Goal: Find specific page/section: Find specific page/section

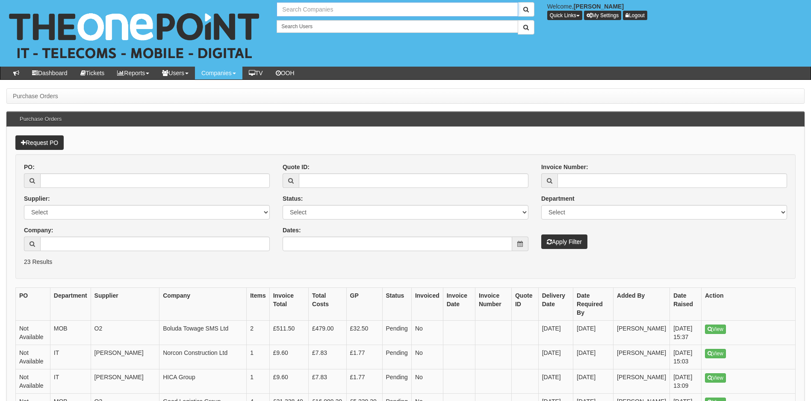
click at [307, 8] on input "text" at bounding box center [397, 9] width 241 height 15
click at [297, 25] on link "Fanthorpes" at bounding box center [396, 24] width 239 height 12
type input "Fanthorpes"
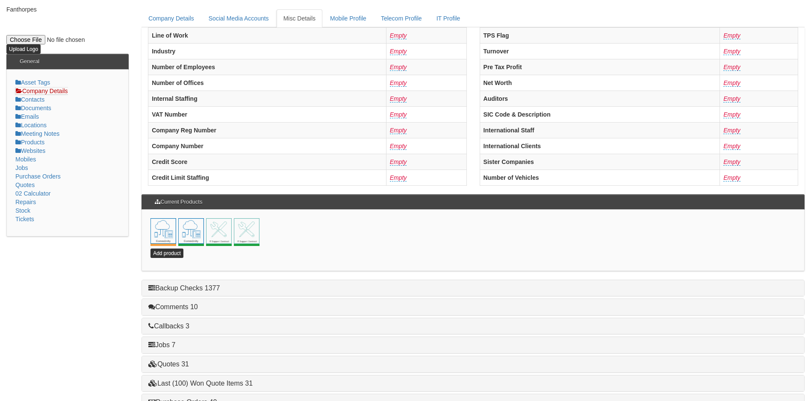
scroll to position [184, 0]
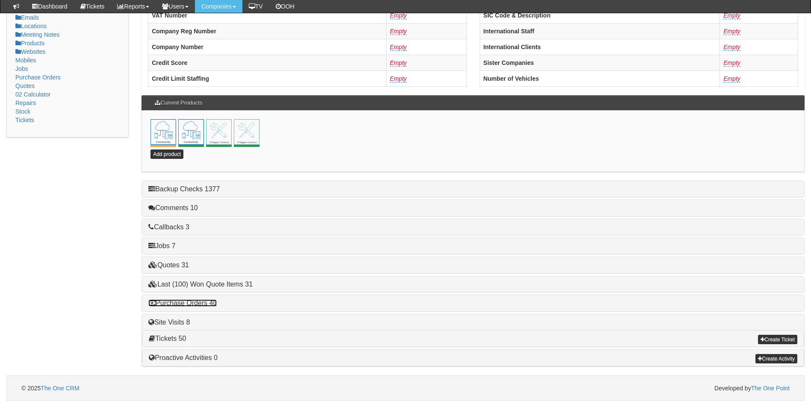
click at [205, 301] on link "Purchase Orders 40" at bounding box center [182, 303] width 68 height 7
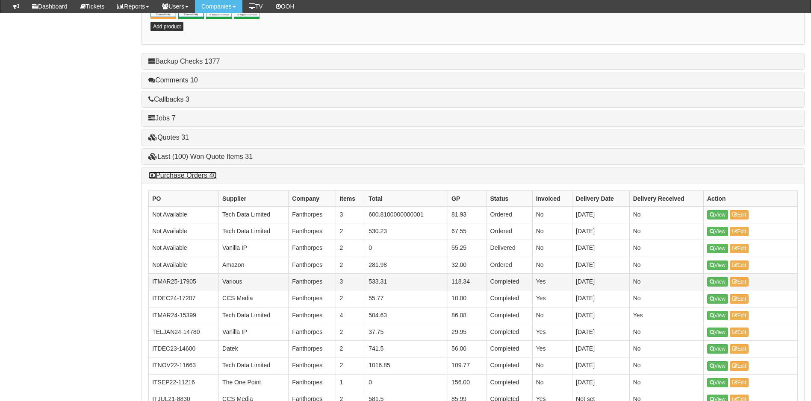
scroll to position [312, 0]
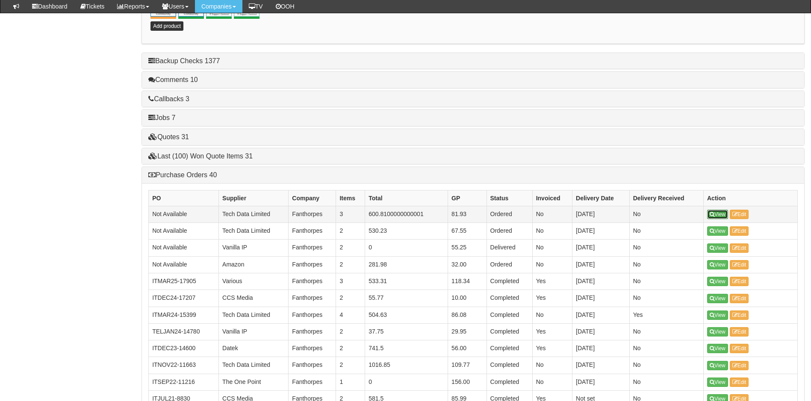
click at [720, 215] on link "View" at bounding box center [717, 214] width 21 height 9
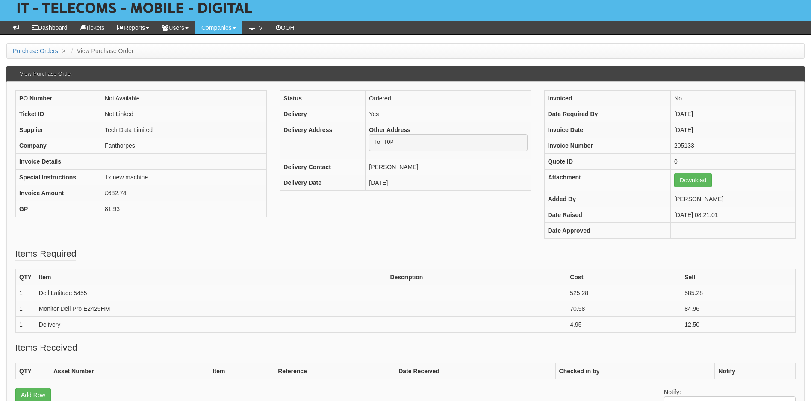
scroll to position [43, 0]
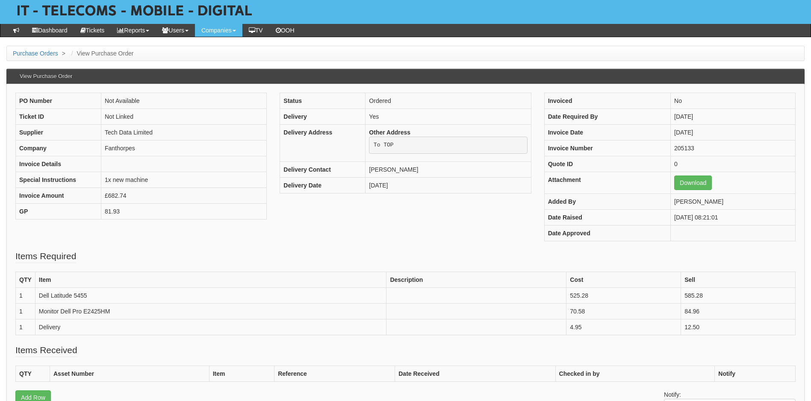
click at [536, 228] on div "PO Number Not Available Ticket ID Not Linked Supplier Tech Data Limited Company…" at bounding box center [405, 171] width 793 height 157
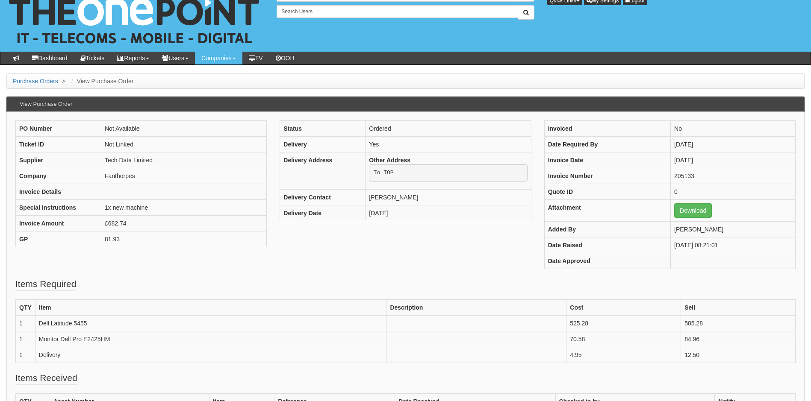
scroll to position [0, 0]
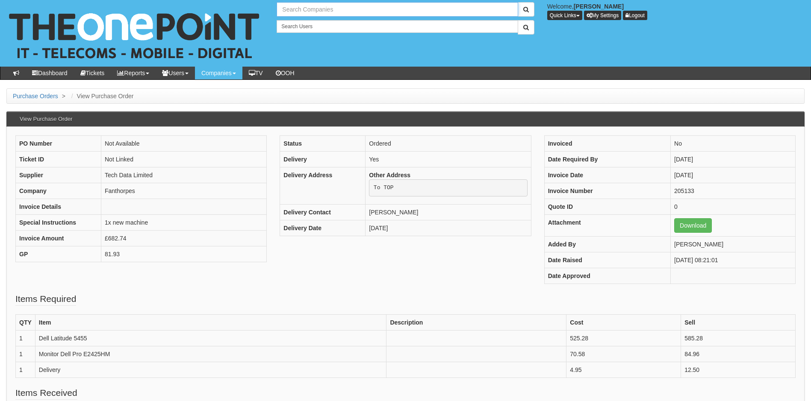
click at [338, 9] on input "text" at bounding box center [397, 9] width 241 height 15
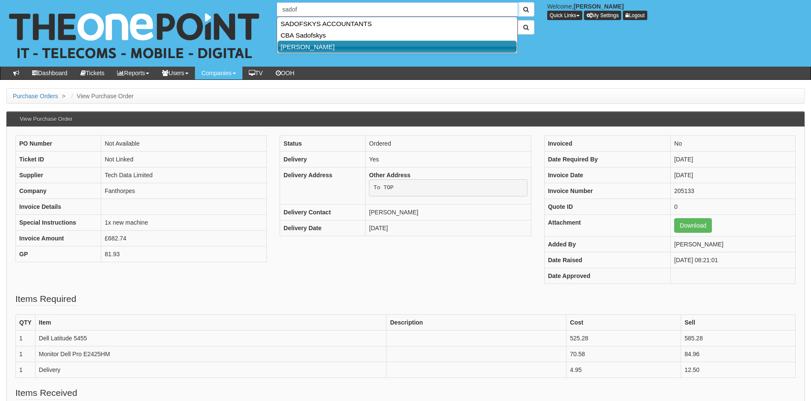
click at [322, 49] on link "[PERSON_NAME]" at bounding box center [396, 47] width 239 height 12
type input "[PERSON_NAME]"
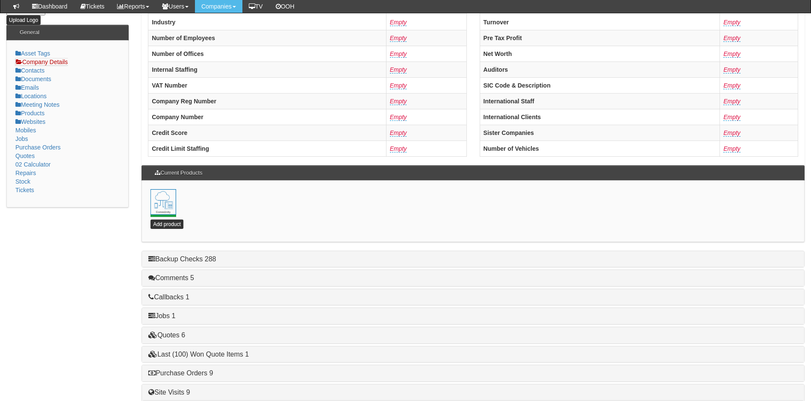
scroll to position [184, 0]
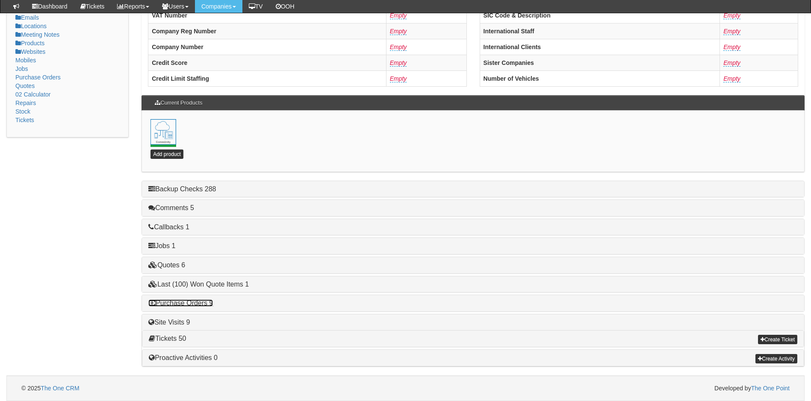
click at [184, 304] on link "Purchase Orders 9" at bounding box center [180, 303] width 65 height 7
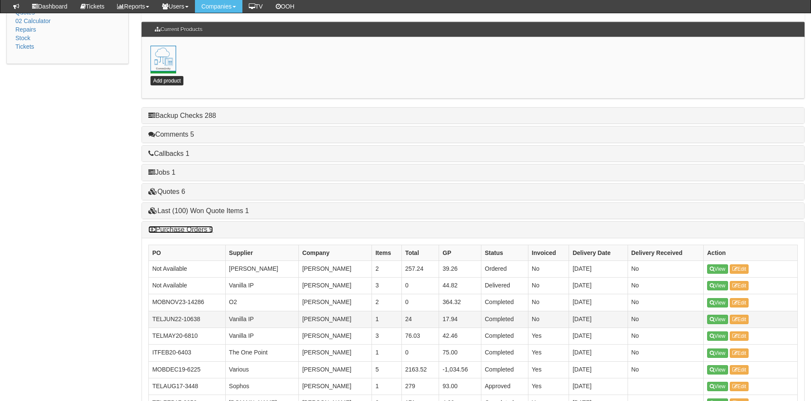
scroll to position [312, 0]
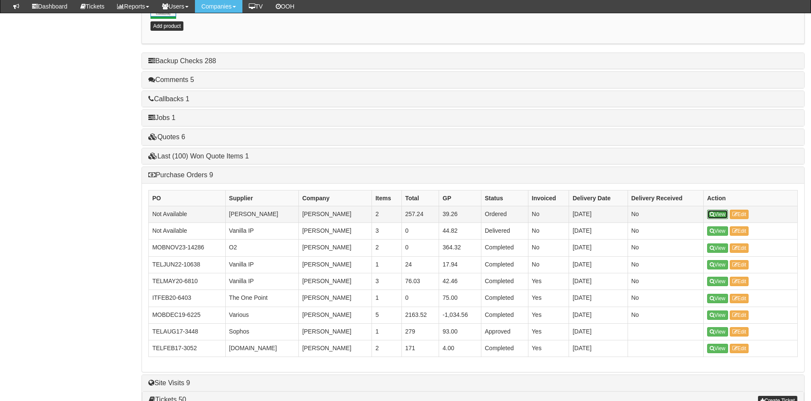
click at [719, 212] on link "View" at bounding box center [717, 214] width 21 height 9
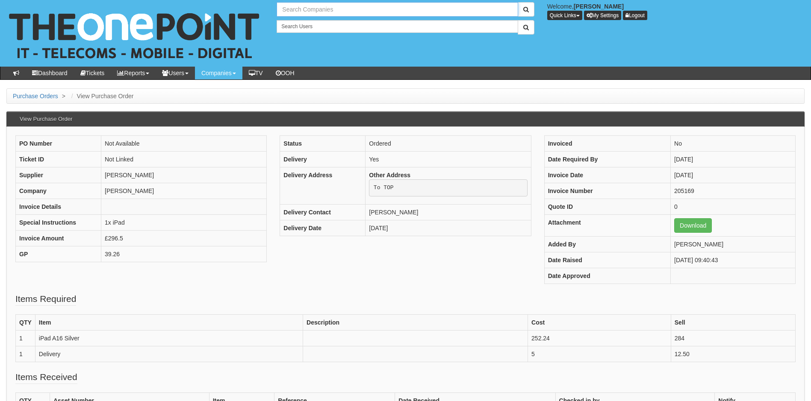
click at [326, 8] on input "text" at bounding box center [397, 9] width 241 height 15
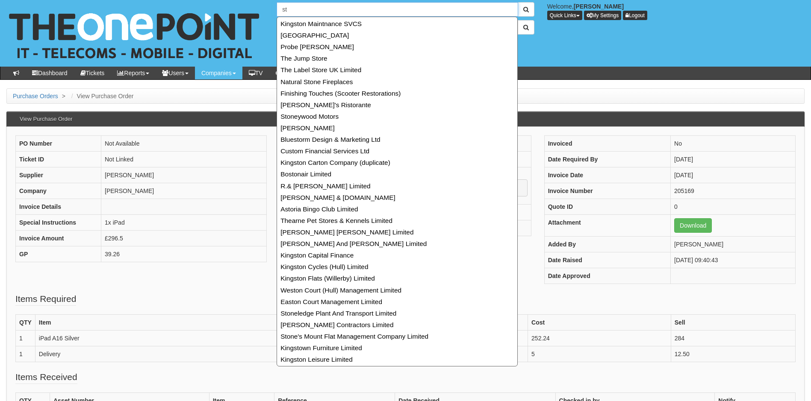
type input "s"
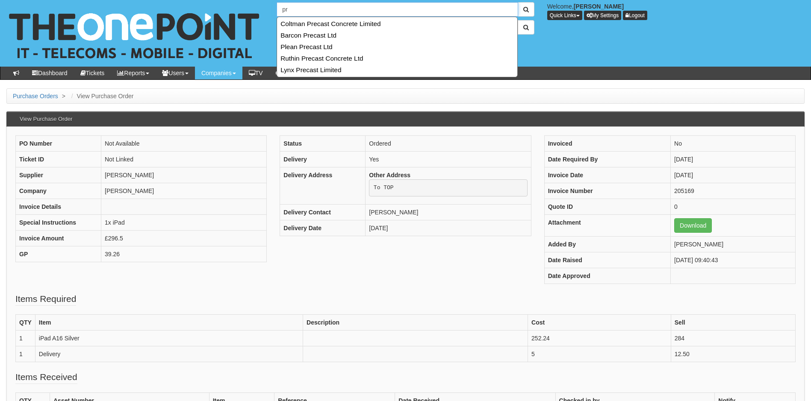
type input "p"
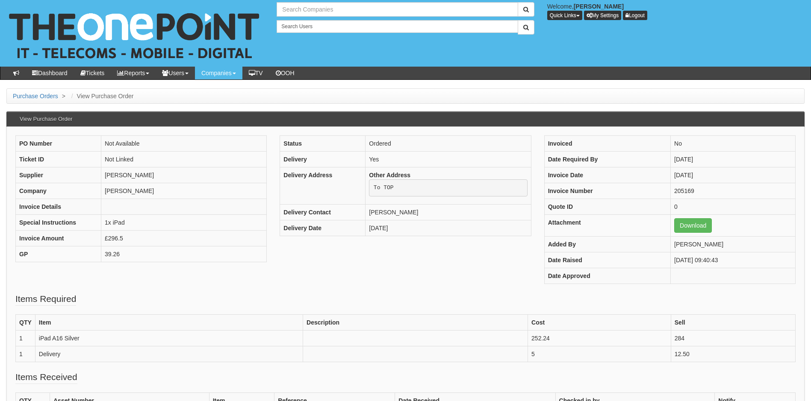
type input "Search Companies"
click at [351, 5] on input "text" at bounding box center [397, 9] width 241 height 15
click at [303, 22] on link "Fanthorpes" at bounding box center [396, 24] width 239 height 12
type input "Fanthorpes"
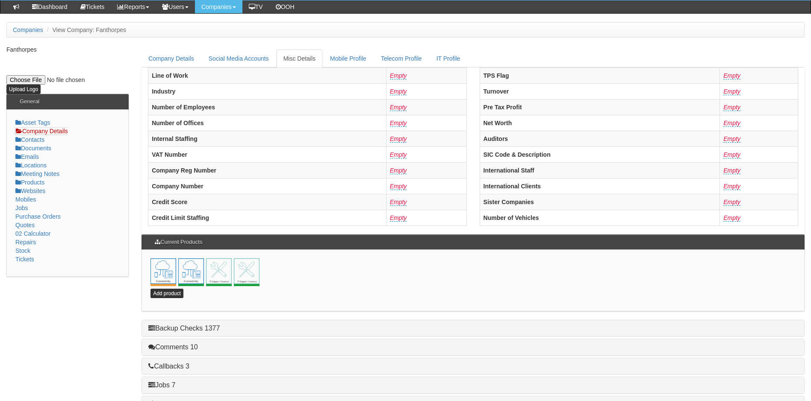
scroll to position [184, 0]
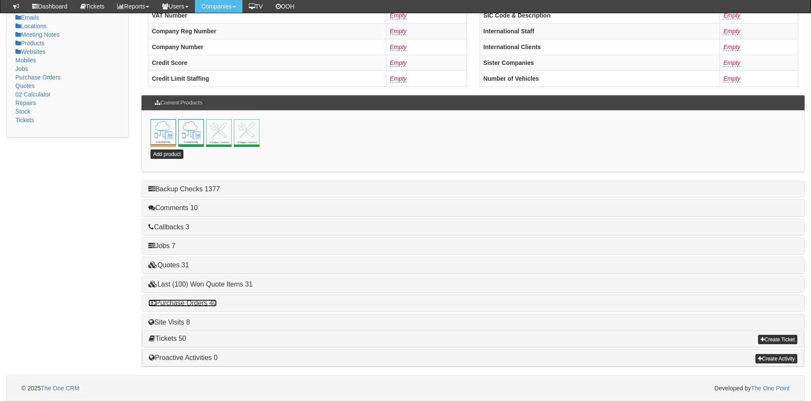
click at [204, 302] on link "Purchase Orders 40" at bounding box center [182, 303] width 68 height 7
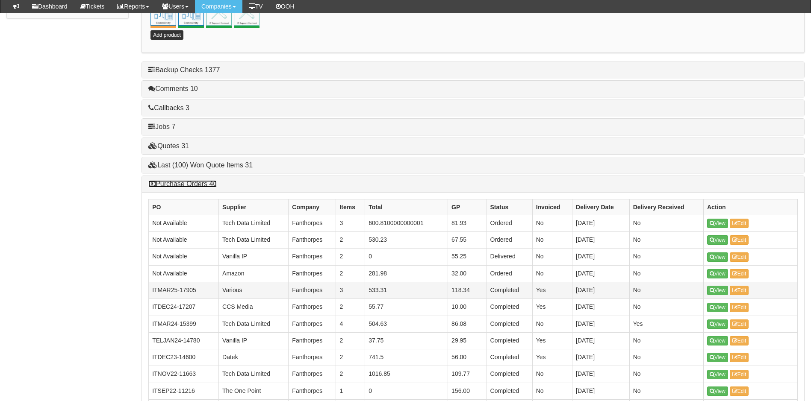
scroll to position [312, 0]
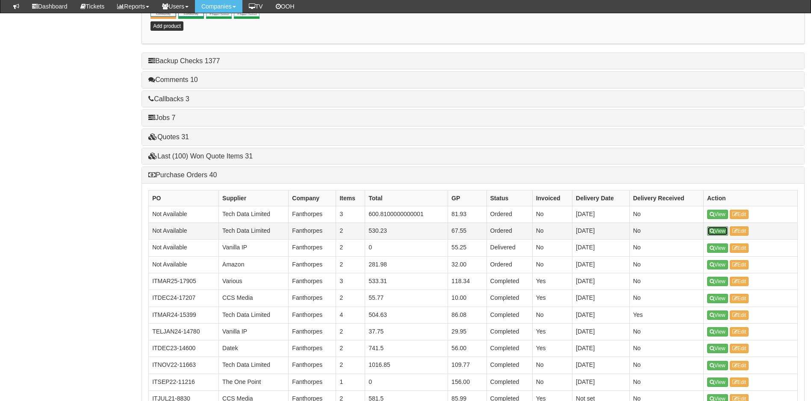
click at [717, 230] on link "View" at bounding box center [717, 231] width 21 height 9
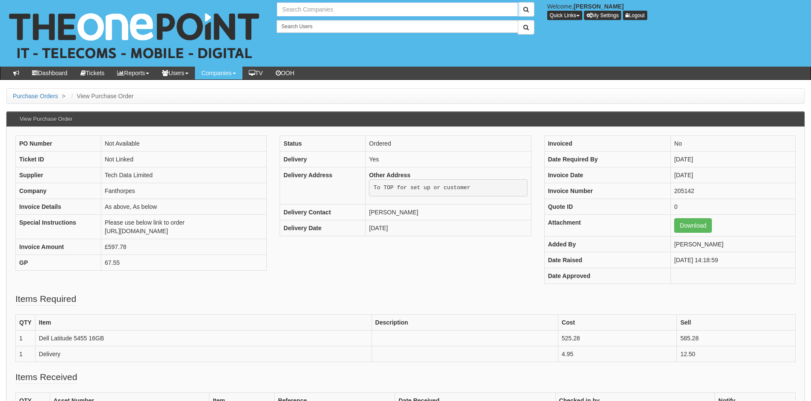
click at [325, 12] on input "text" at bounding box center [397, 9] width 241 height 15
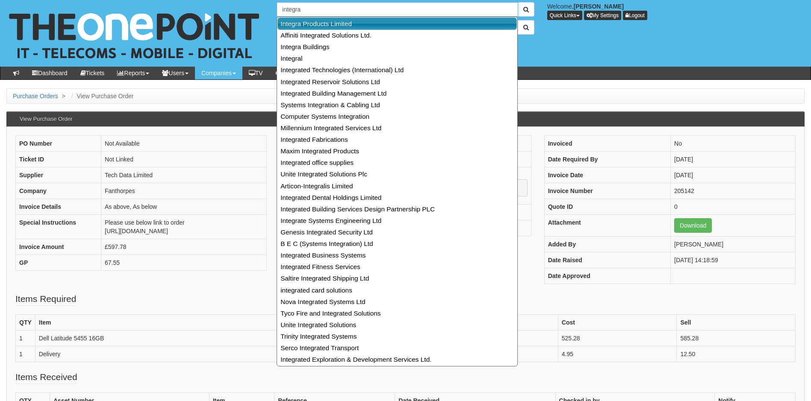
click at [318, 24] on link "Integra Products Limited" at bounding box center [396, 24] width 239 height 12
type input "Integra Products Limited"
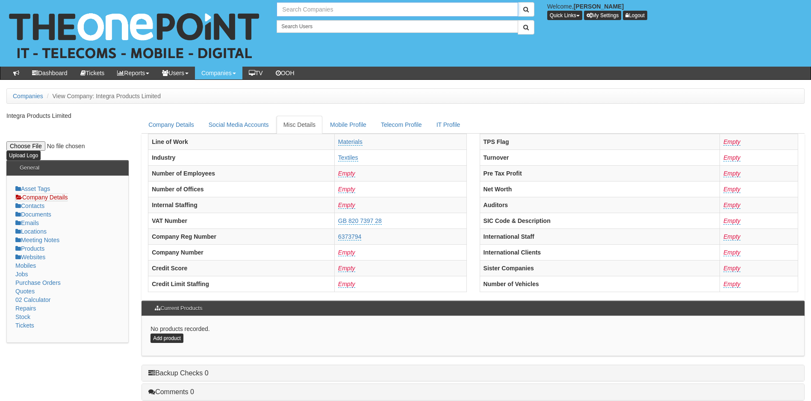
click at [314, 11] on input "text" at bounding box center [397, 9] width 241 height 15
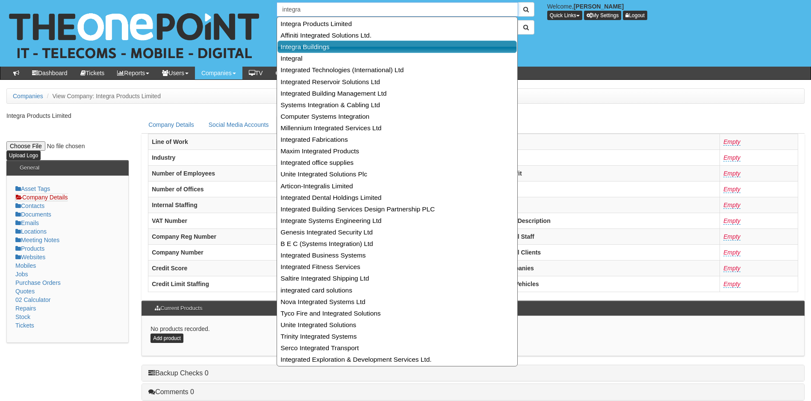
click at [312, 46] on link "Integra Buildings" at bounding box center [396, 47] width 239 height 12
type input "Integra Buildings"
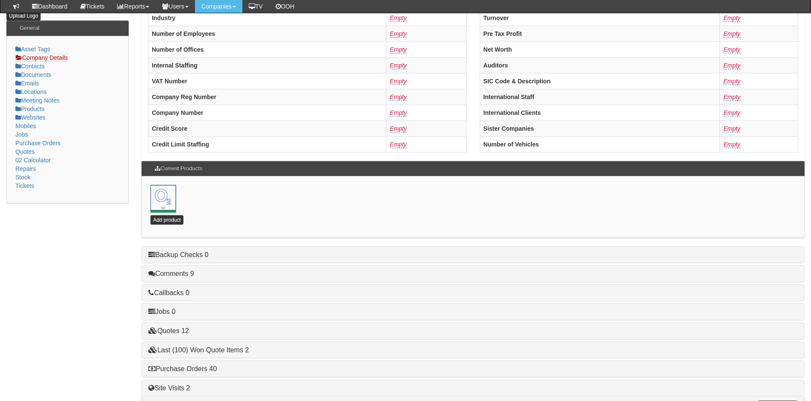
scroll to position [184, 0]
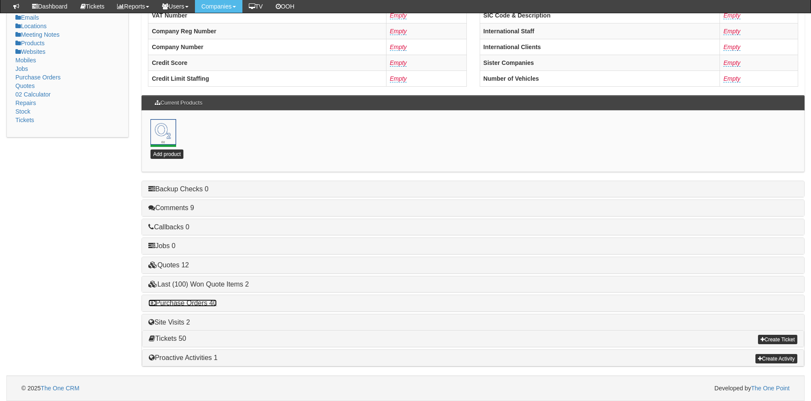
click at [192, 304] on link "Purchase Orders 40" at bounding box center [182, 303] width 68 height 7
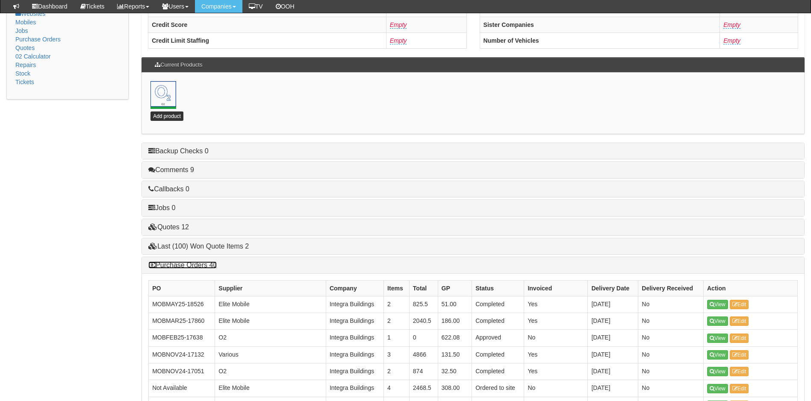
scroll to position [355, 0]
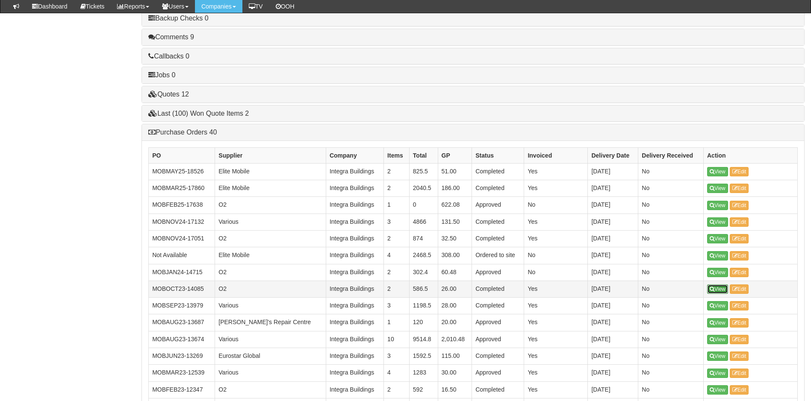
click at [713, 288] on icon at bounding box center [712, 289] width 5 height 5
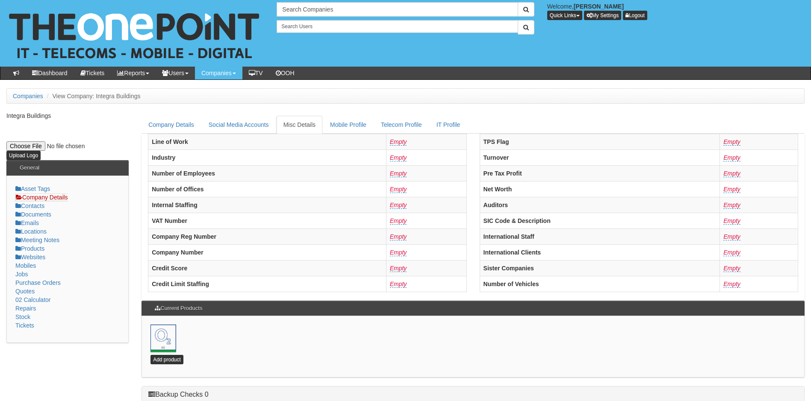
scroll to position [206, 0]
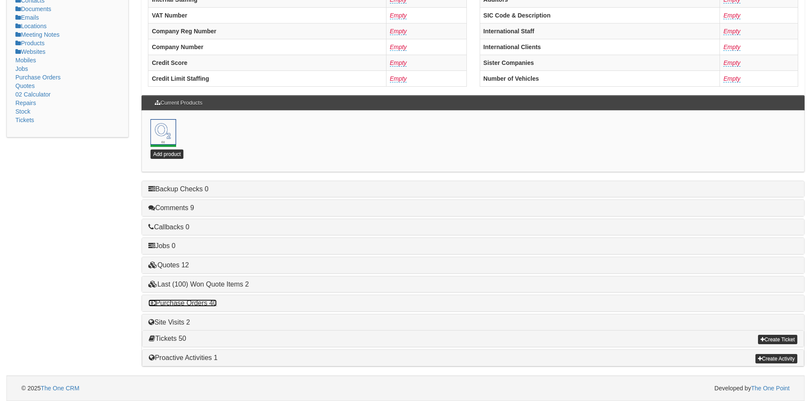
click at [196, 304] on link "Purchase Orders 40" at bounding box center [182, 303] width 68 height 7
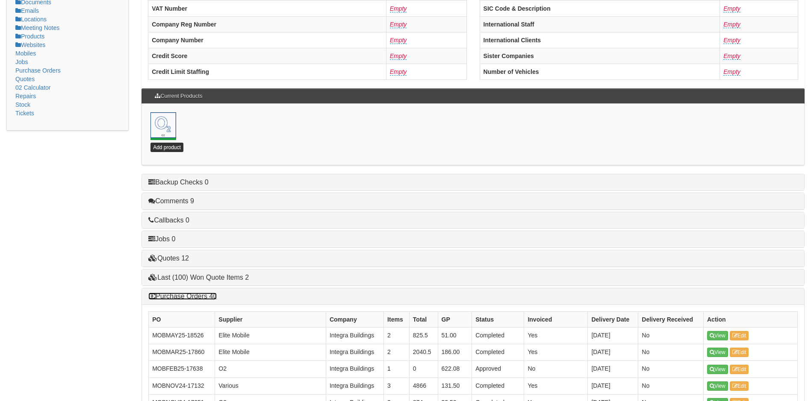
scroll to position [419, 0]
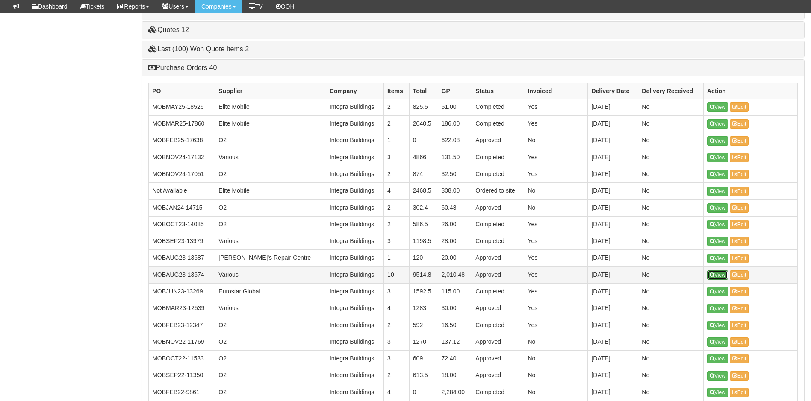
click at [718, 277] on link "View" at bounding box center [717, 275] width 21 height 9
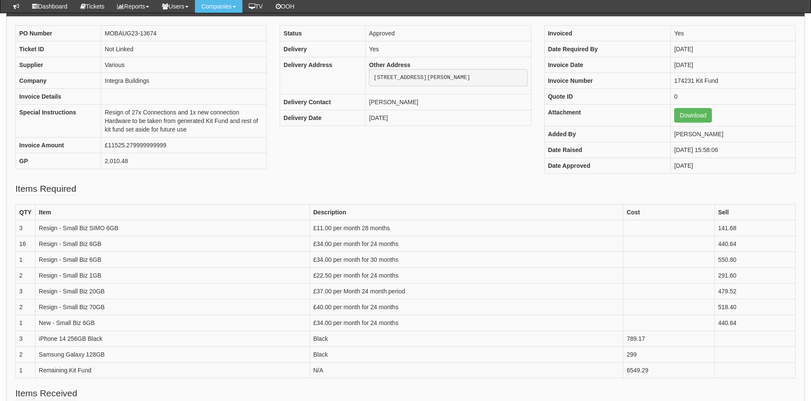
scroll to position [86, 0]
